Goal: Check status: Check status

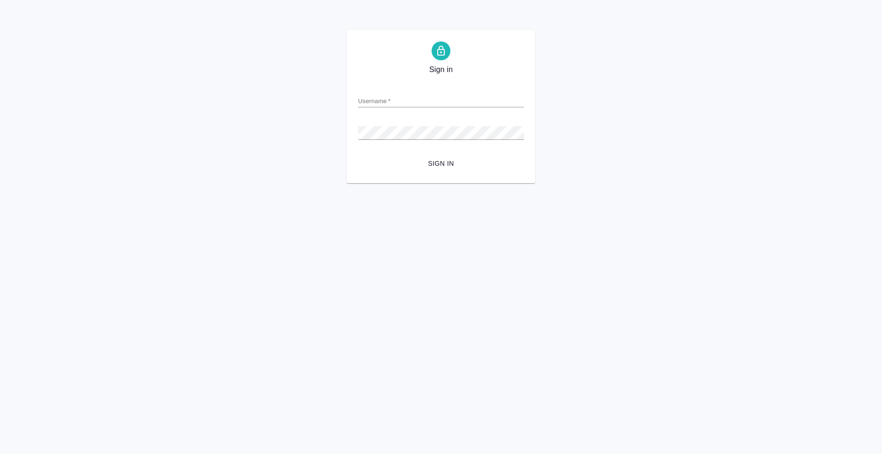
type input "m.alekseev@awatera.com"
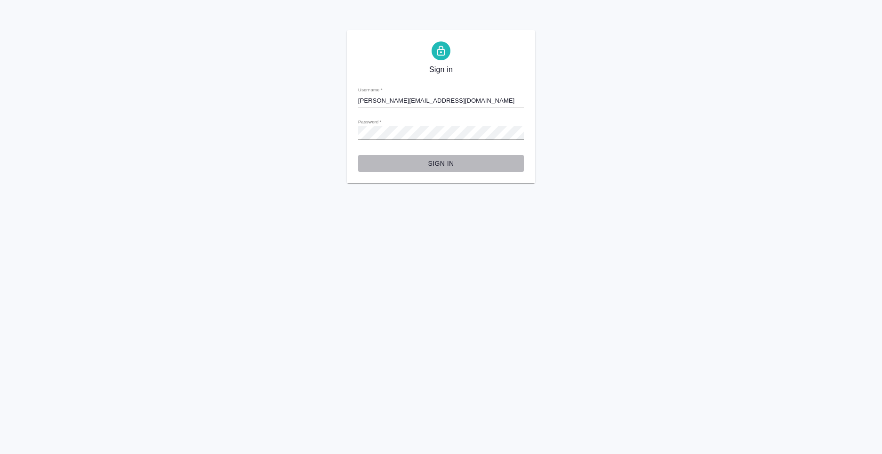
click at [447, 165] on span "Sign in" at bounding box center [441, 164] width 151 height 12
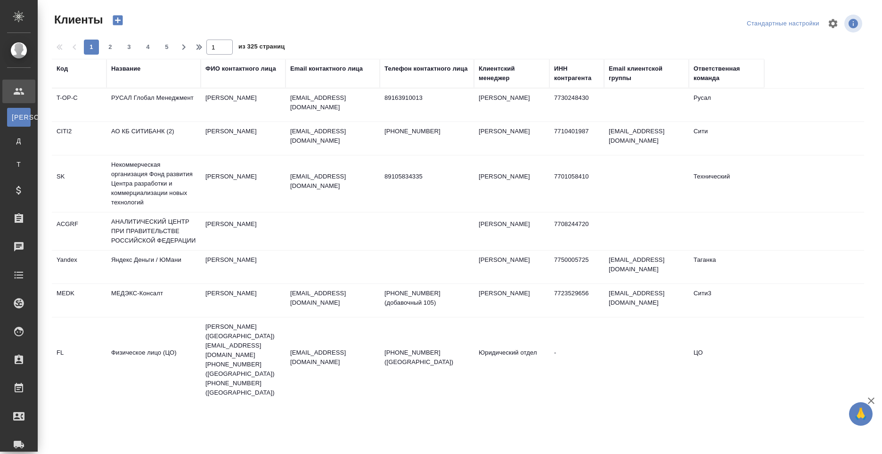
select select "RU"
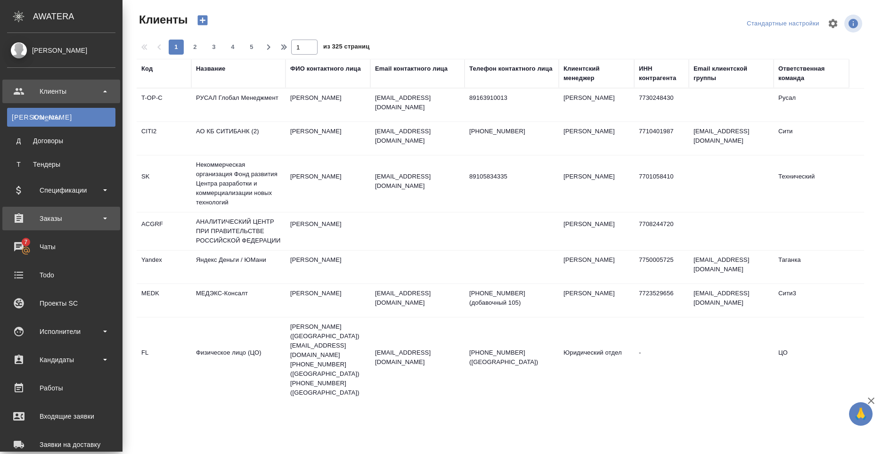
click at [61, 221] on div "Заказы" at bounding box center [61, 219] width 108 height 14
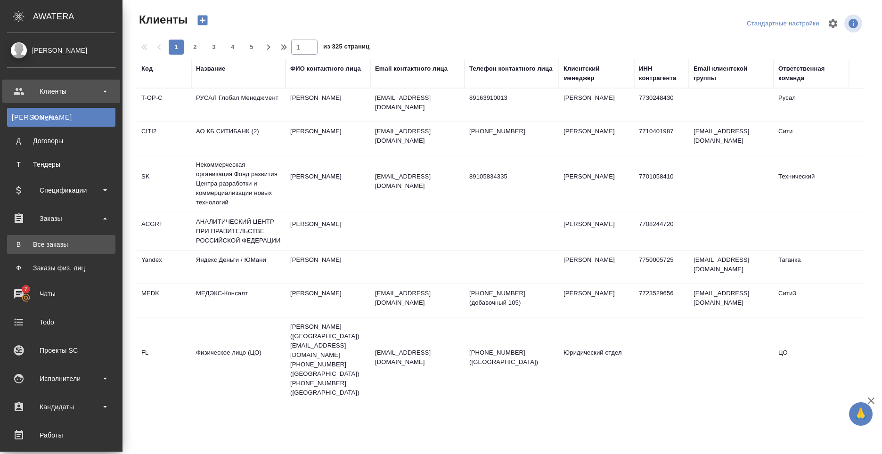
click at [46, 245] on div "Все заказы" at bounding box center [61, 244] width 99 height 9
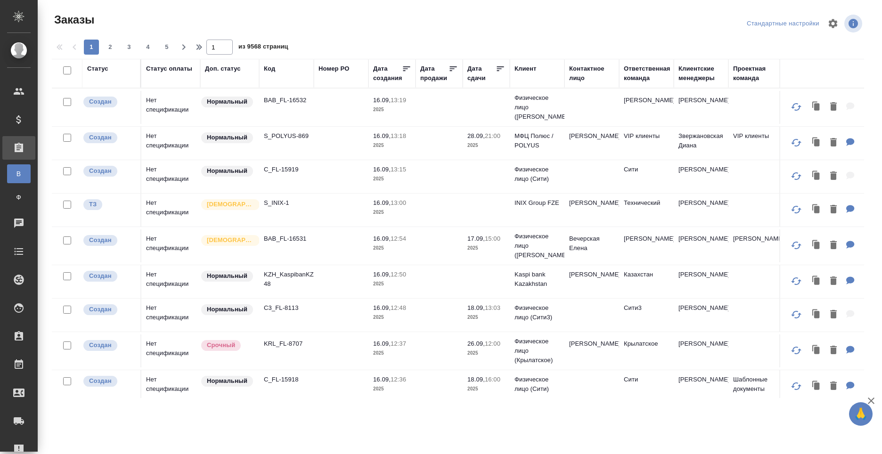
click at [275, 72] on div "Код" at bounding box center [269, 68] width 11 height 9
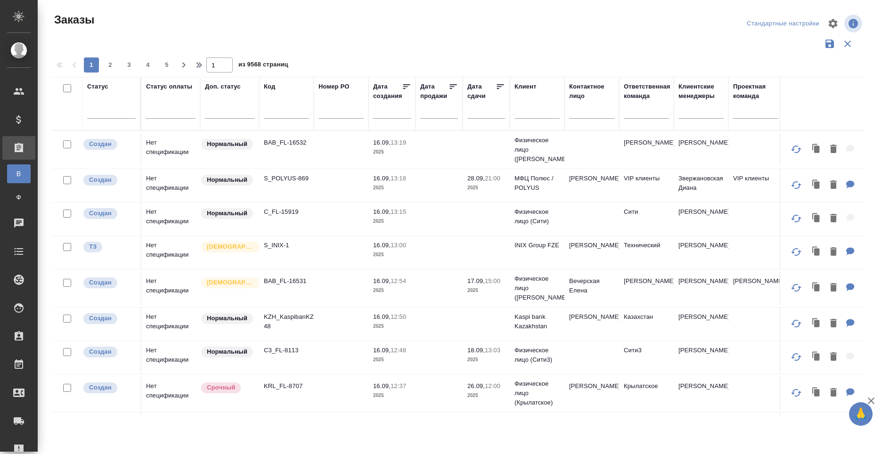
click at [273, 69] on span "из 9568 страниц" at bounding box center [263, 66] width 50 height 14
click at [277, 111] on input "text" at bounding box center [286, 113] width 45 height 12
paste input "C3_tinkoff-245"
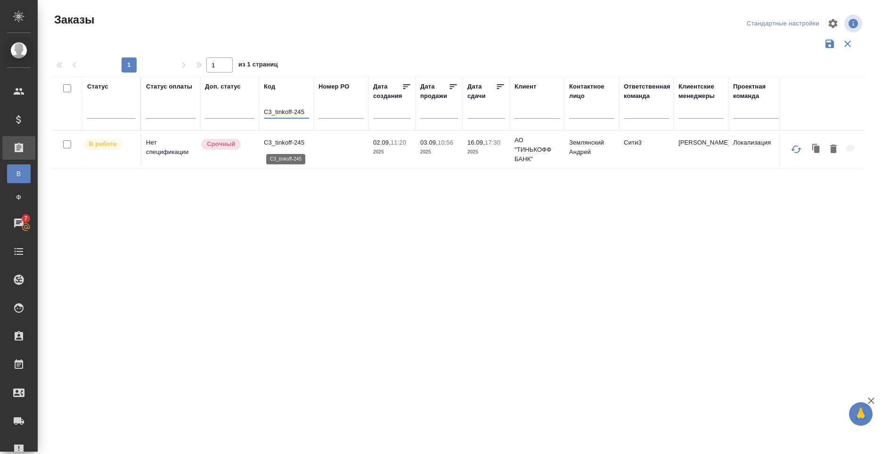
type input "C3_tinkoff-245"
click at [281, 142] on p "C3_tinkoff-245" at bounding box center [286, 142] width 45 height 9
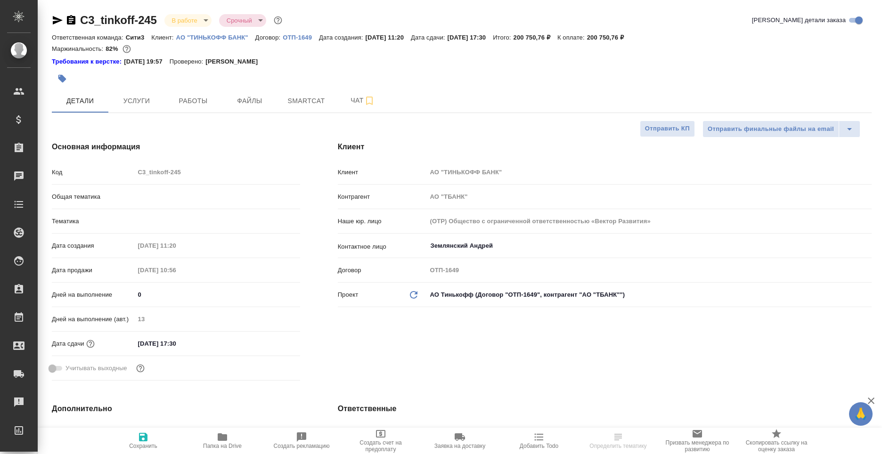
select select "RU"
click at [223, 440] on icon "button" at bounding box center [222, 437] width 9 height 8
select select "RU"
type textarea "x"
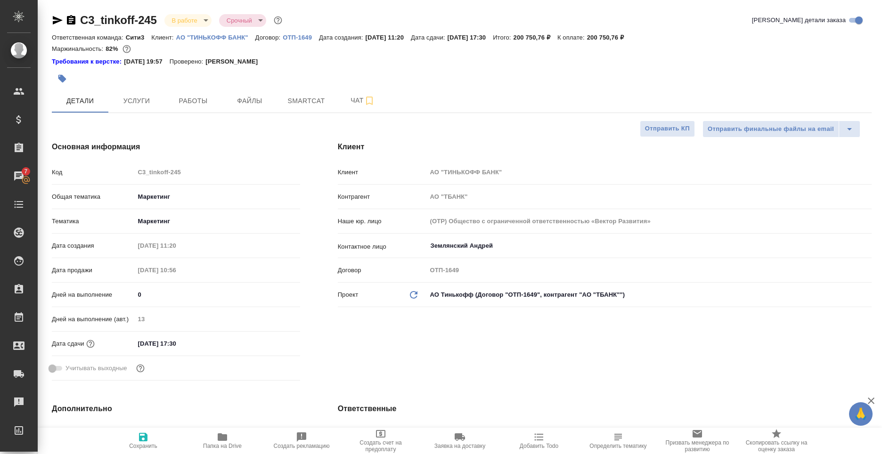
type textarea "x"
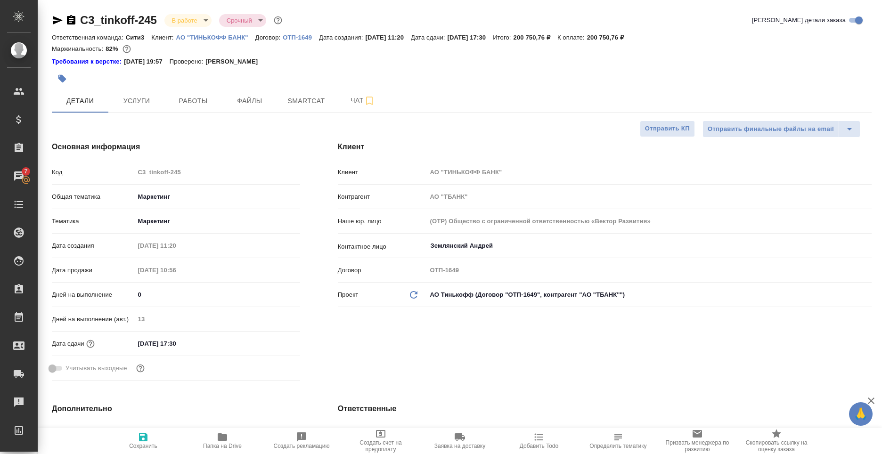
type textarea "x"
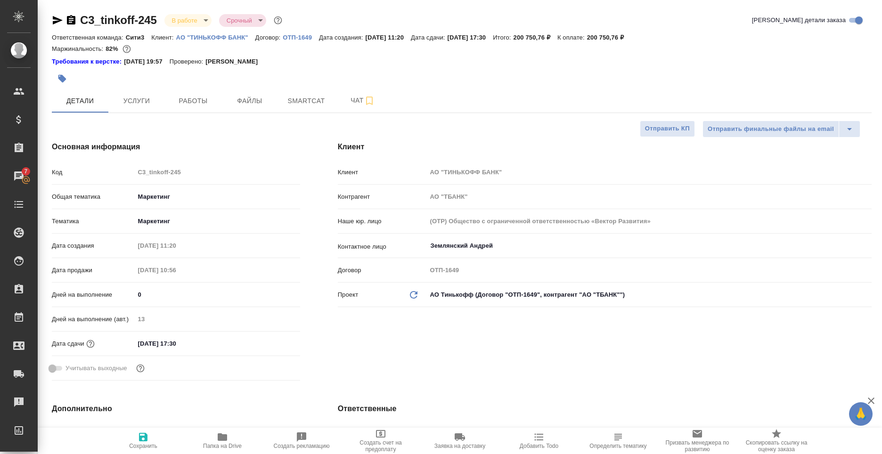
type textarea "x"
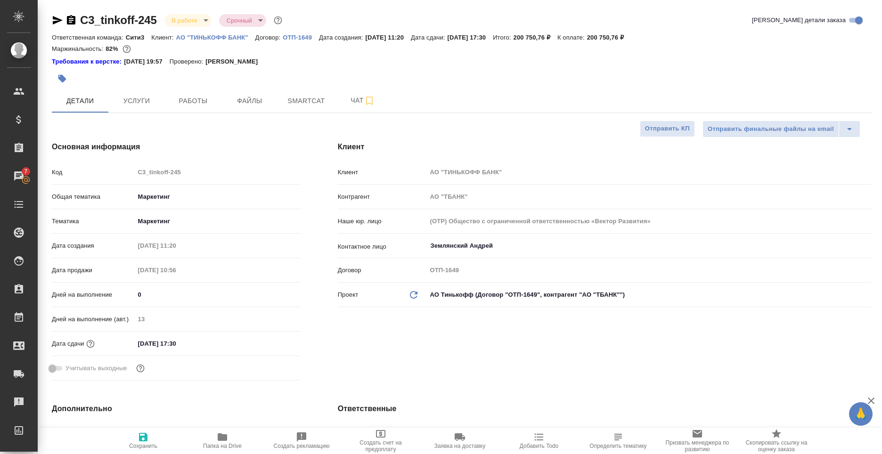
type textarea "x"
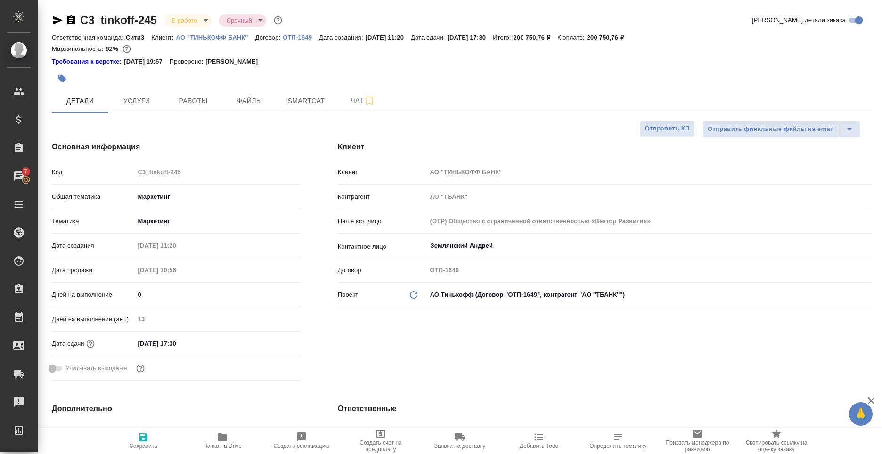
type textarea "x"
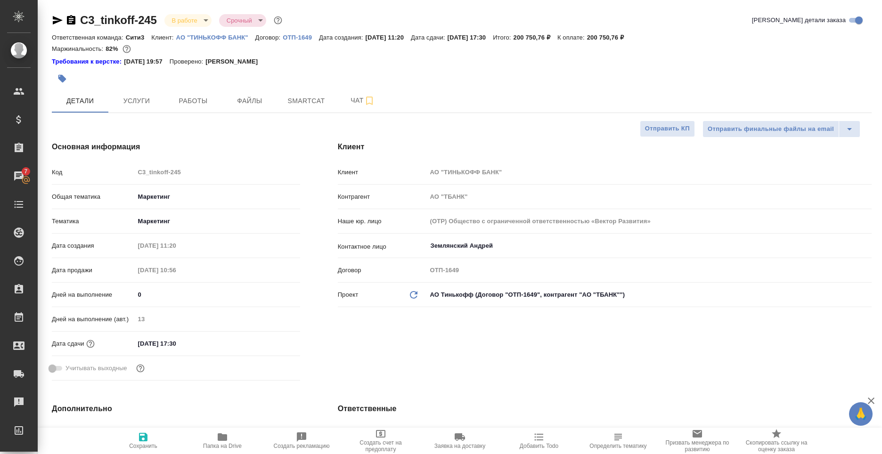
type textarea "x"
